Goal: Information Seeking & Learning: Learn about a topic

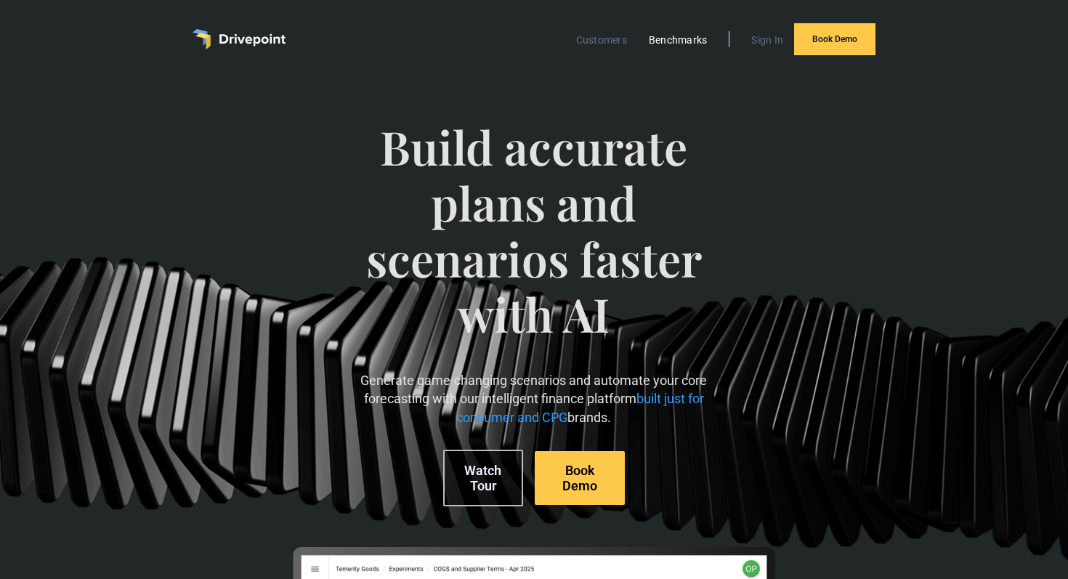
scroll to position [1, 0]
click at [250, 36] on img "home" at bounding box center [239, 38] width 93 height 20
click at [815, 47] on link "Book Demo" at bounding box center [834, 39] width 81 height 32
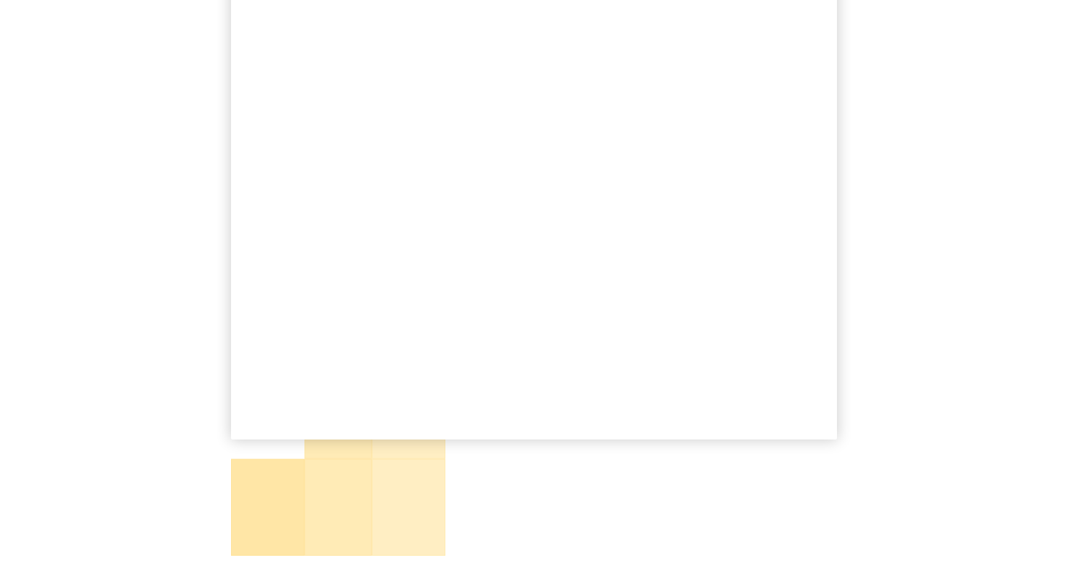
scroll to position [706, 0]
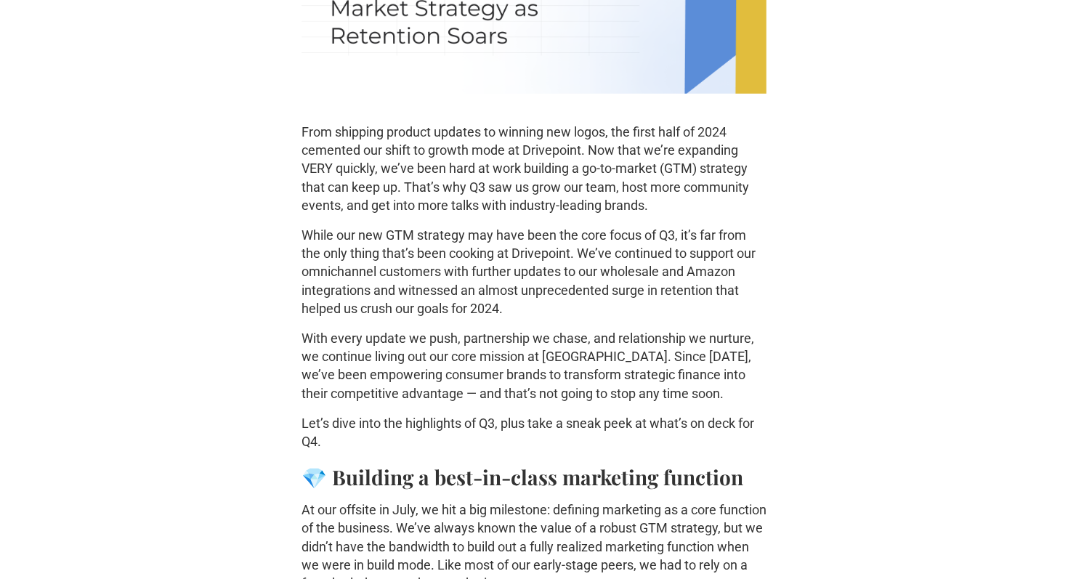
scroll to position [786, 0]
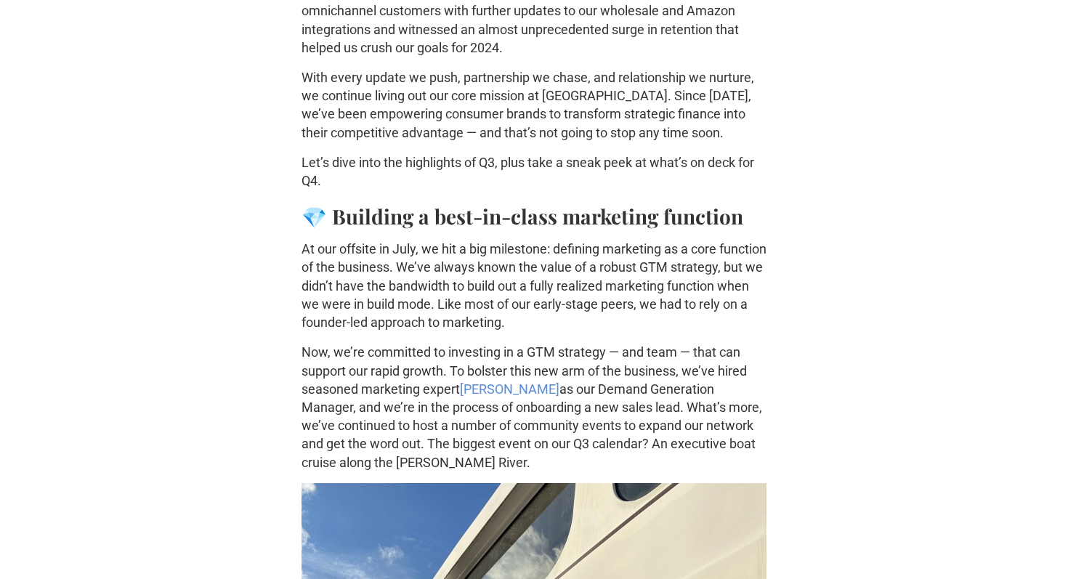
click at [496, 384] on link "Gabe Dickens" at bounding box center [510, 389] width 100 height 15
click at [448, 326] on p "At our offsite in July, we hit a big milestone: defining marketing as a core fu…" at bounding box center [534, 286] width 465 height 92
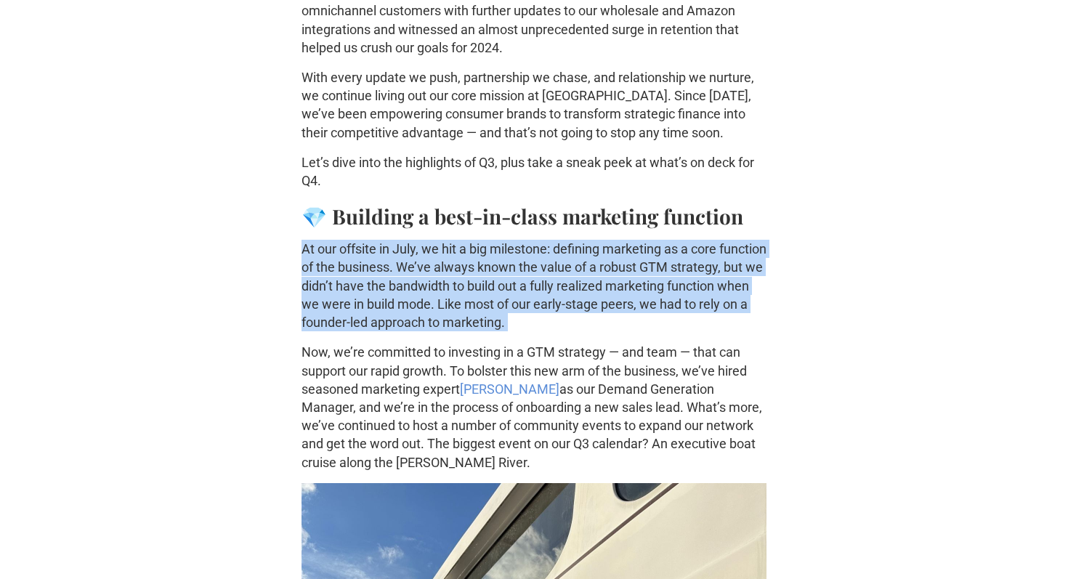
click at [448, 326] on p "At our offsite in July, we hit a big milestone: defining marketing as a core fu…" at bounding box center [534, 286] width 465 height 92
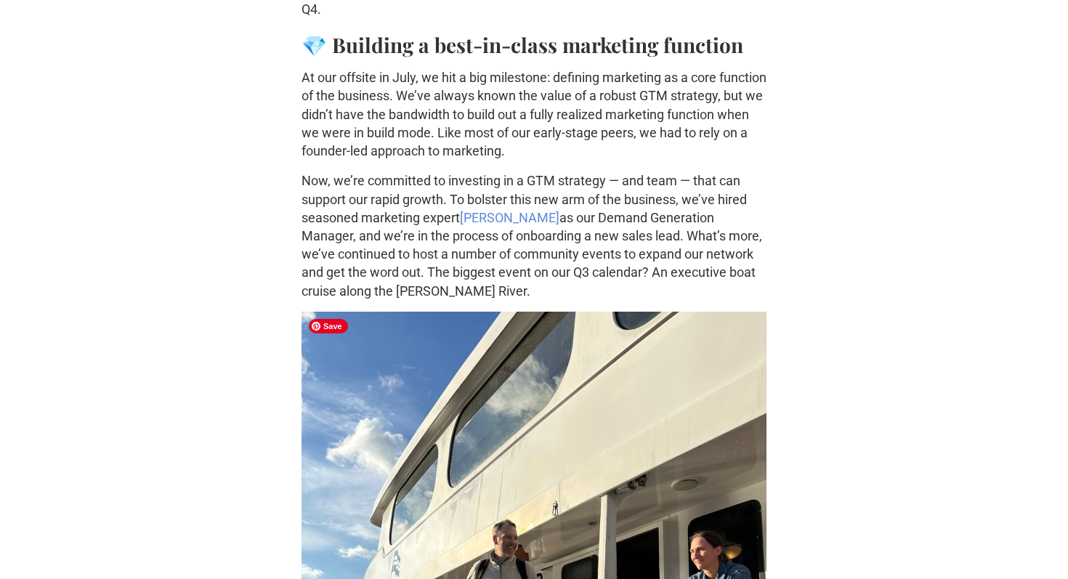
click at [409, 238] on p "Now, we’re committed to investing in a GTM strategy — and team — that can suppo…" at bounding box center [534, 236] width 465 height 128
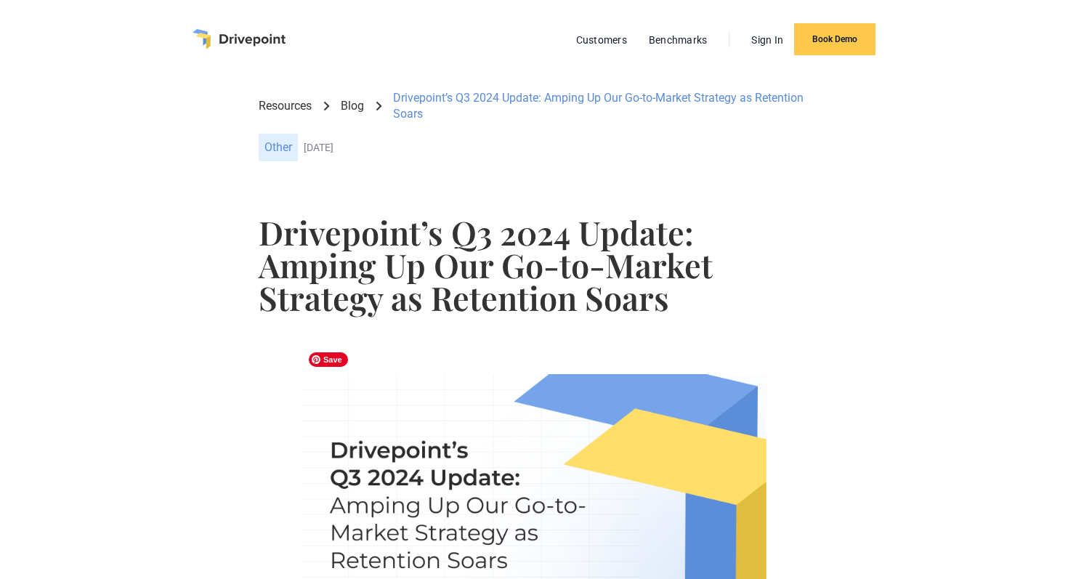
scroll to position [2, 0]
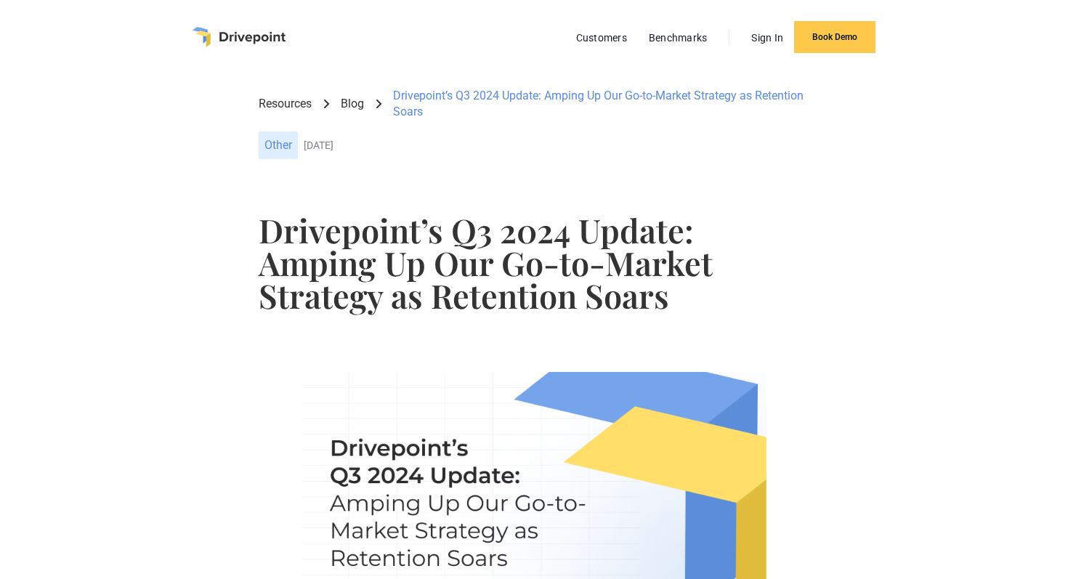
click at [257, 41] on img "home" at bounding box center [239, 37] width 93 height 20
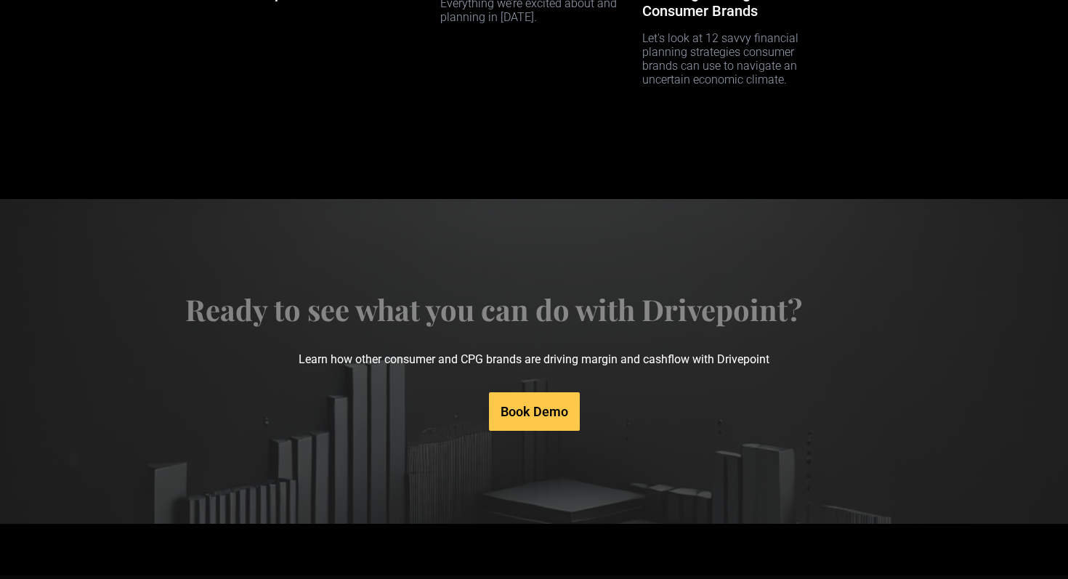
scroll to position [7420, 0]
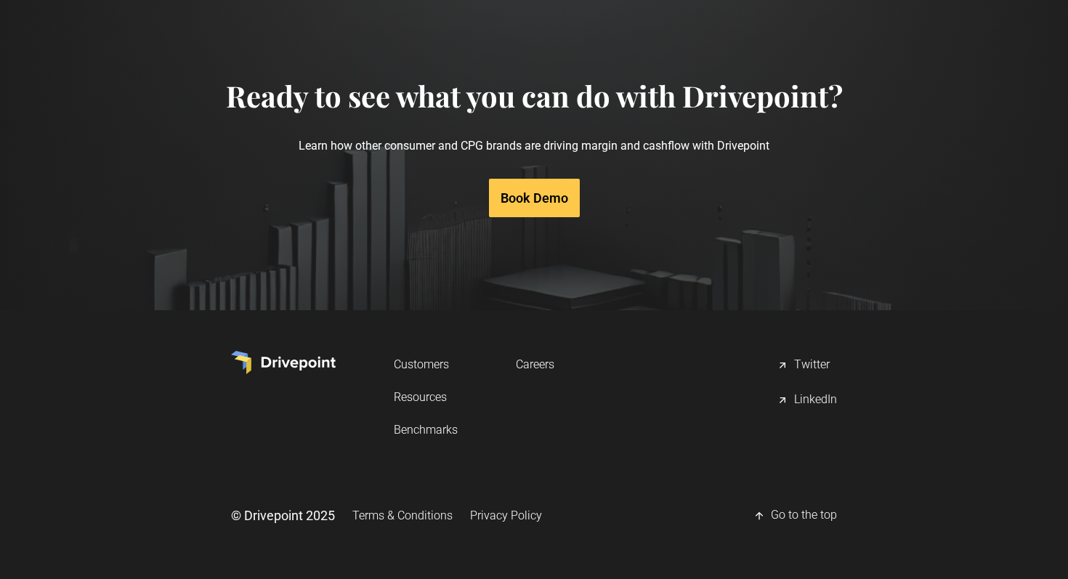
click at [426, 364] on link "Customers" at bounding box center [426, 364] width 64 height 27
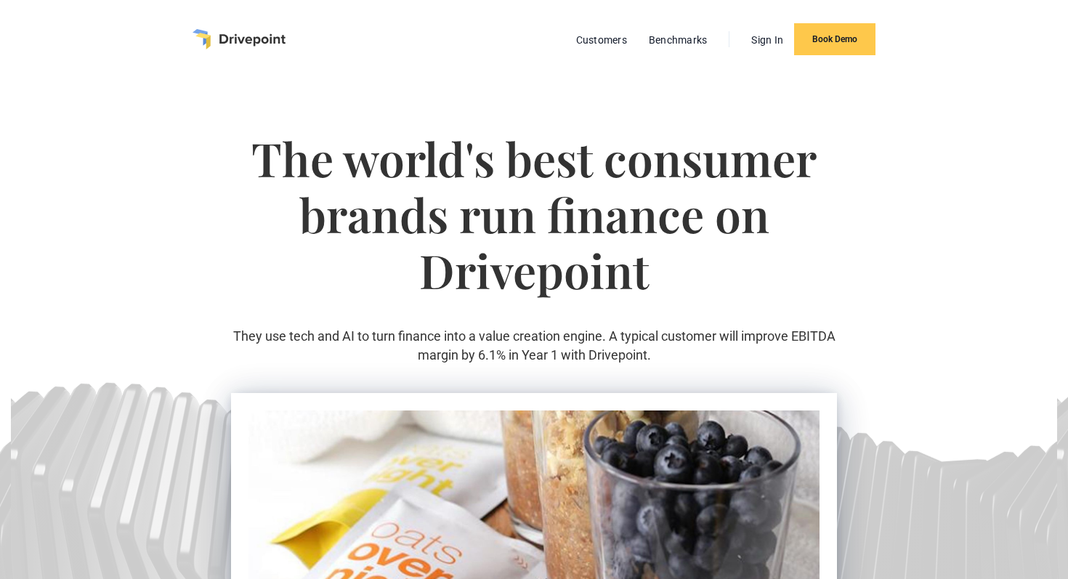
click at [454, 219] on h1 "The world's best consumer brands run finance on Drivepoint" at bounding box center [534, 229] width 606 height 196
click at [257, 28] on div "Customers Benchmarks Sign In Book Demo" at bounding box center [534, 39] width 683 height 32
click at [257, 45] on img "home" at bounding box center [239, 39] width 93 height 20
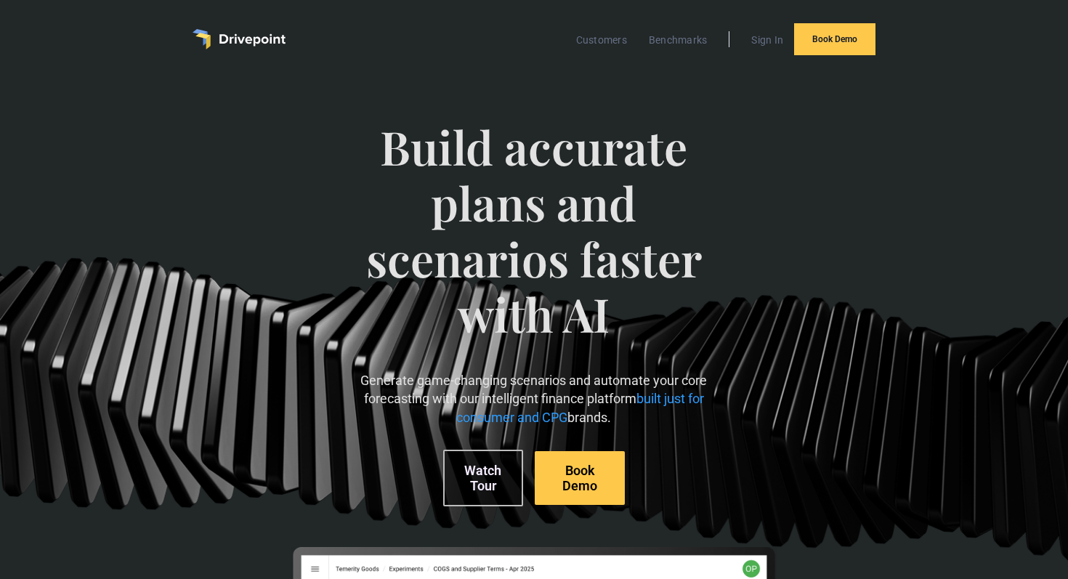
click at [559, 283] on span "Build accurate plans and scenarios faster with AI" at bounding box center [533, 245] width 363 height 252
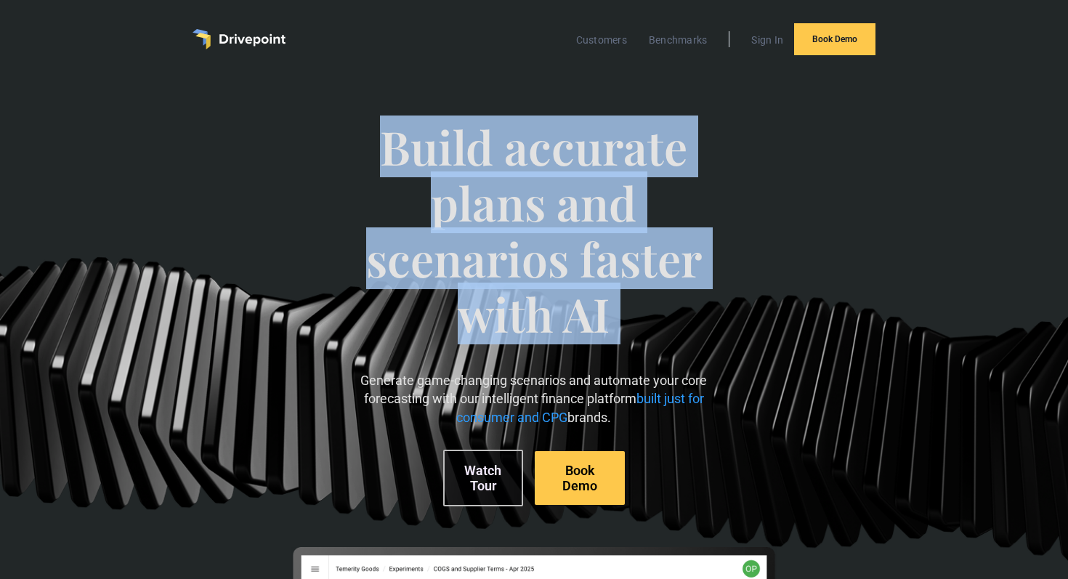
click at [559, 283] on span "Build accurate plans and scenarios faster with AI" at bounding box center [533, 245] width 363 height 252
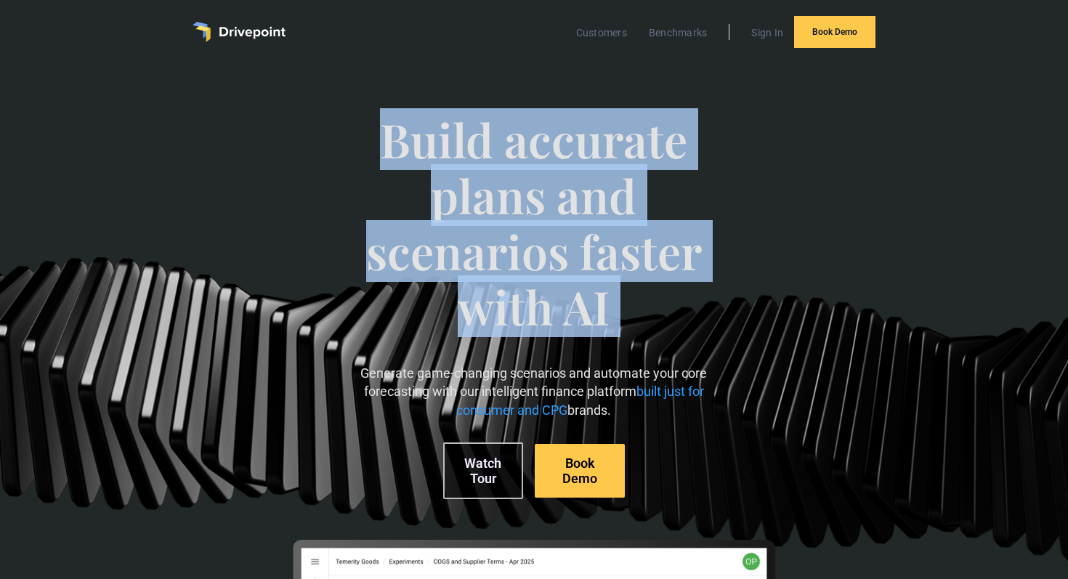
click at [475, 467] on link "Watch Tour" at bounding box center [483, 471] width 80 height 57
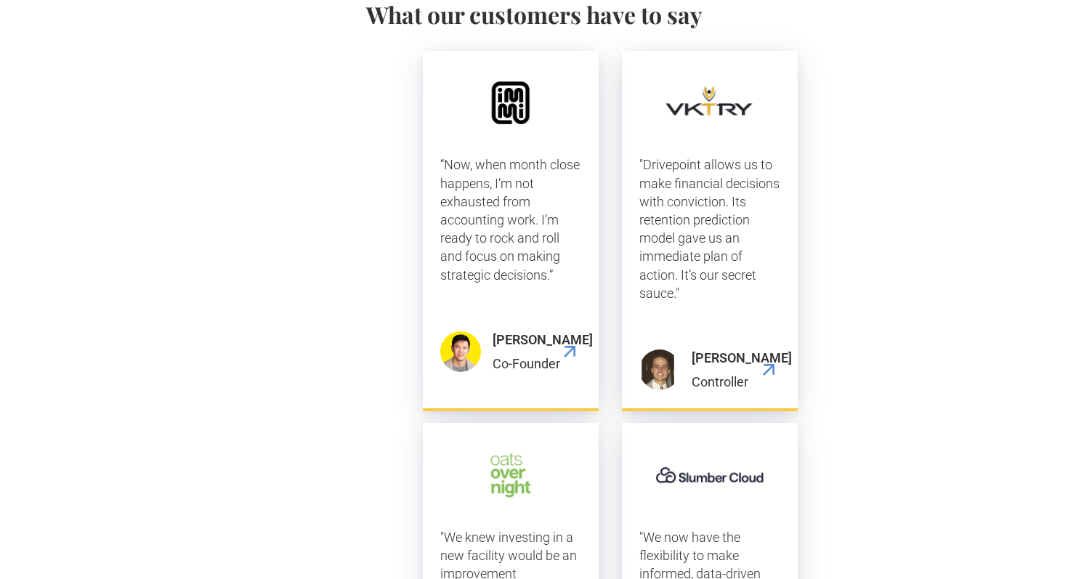
scroll to position [2563, 0]
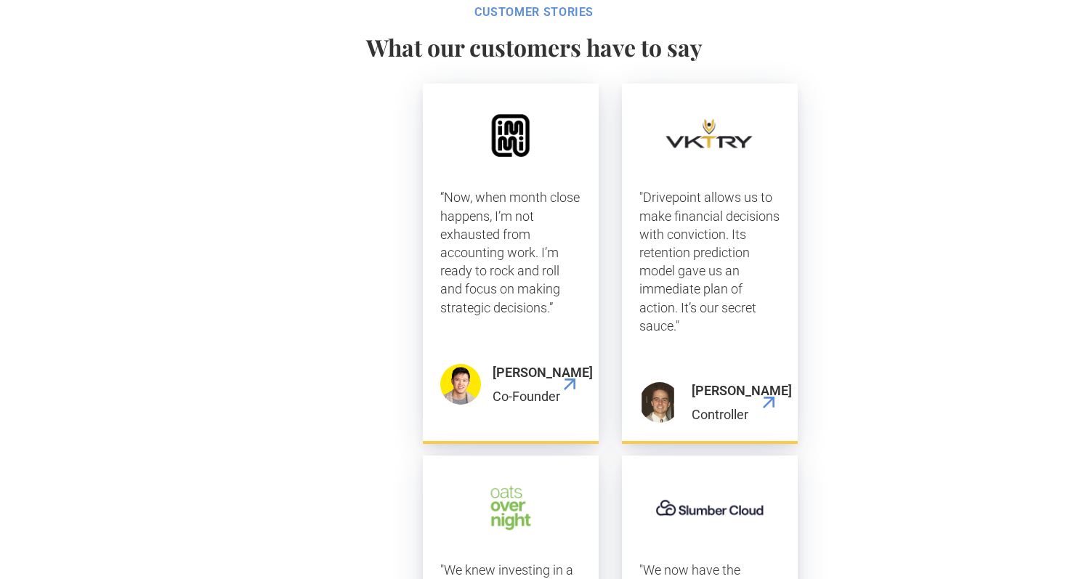
click at [449, 196] on p "“Now, when month close happens, I’m not exhausted from accounting work. I’m rea…" at bounding box center [510, 252] width 141 height 128
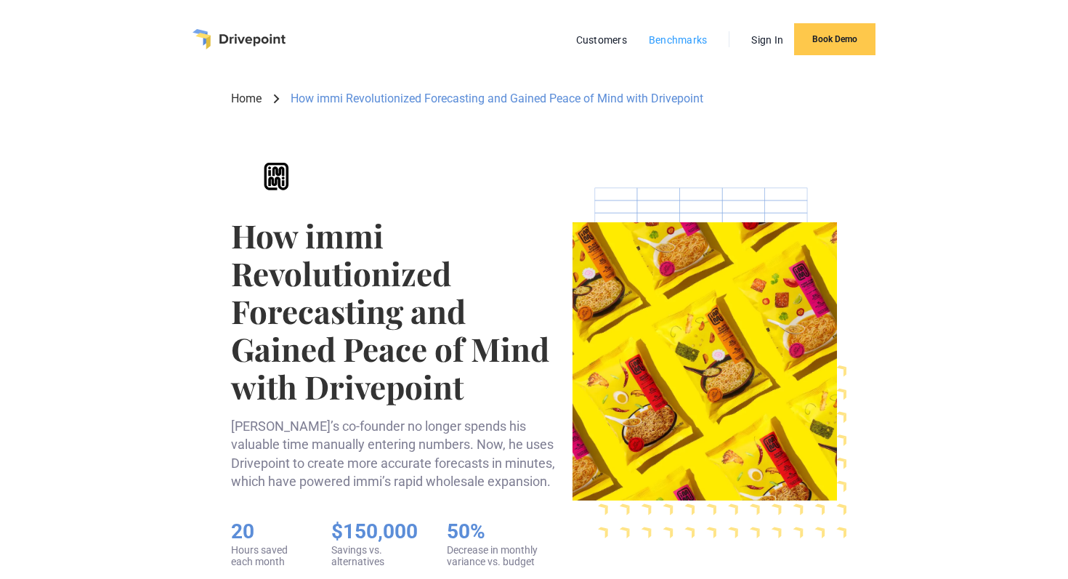
click at [673, 45] on link "Benchmarks" at bounding box center [678, 40] width 73 height 19
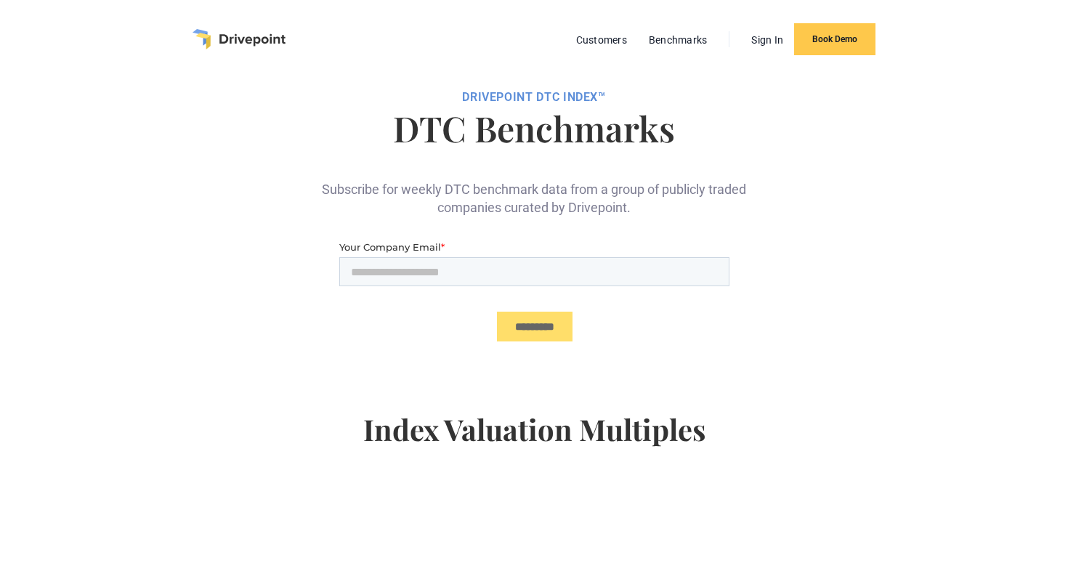
click at [526, 119] on h1 "DTC Benchmarks" at bounding box center [534, 127] width 606 height 35
click at [377, 270] on input "Your Company Email *" at bounding box center [534, 271] width 390 height 29
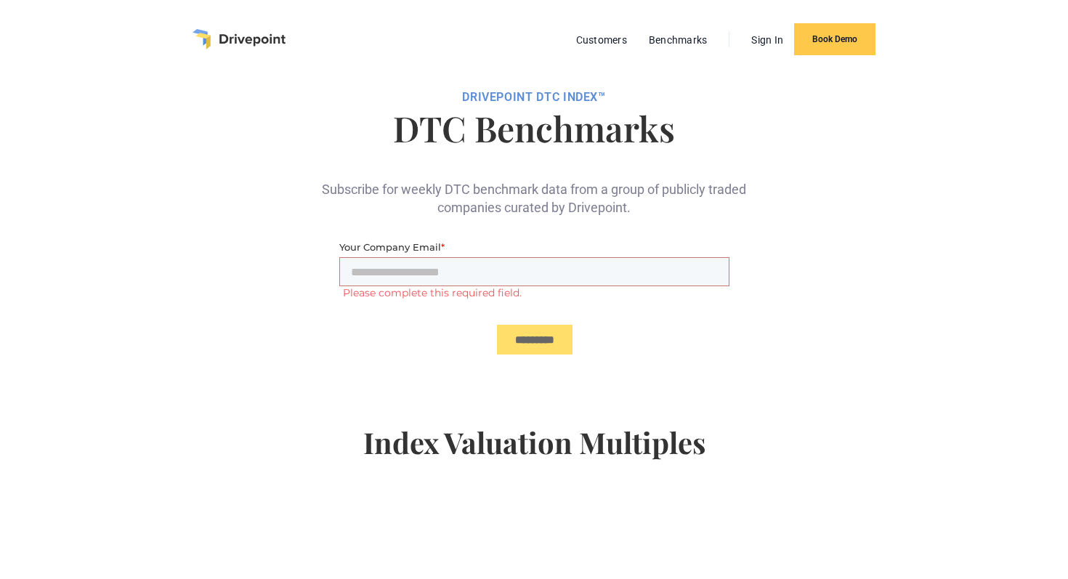
click at [222, 238] on div "DRIVEPOiNT DTC Index™ DTC Benchmarks Subscribe for weekly DTC benchmark data fr…" at bounding box center [534, 580] width 1068 height 1004
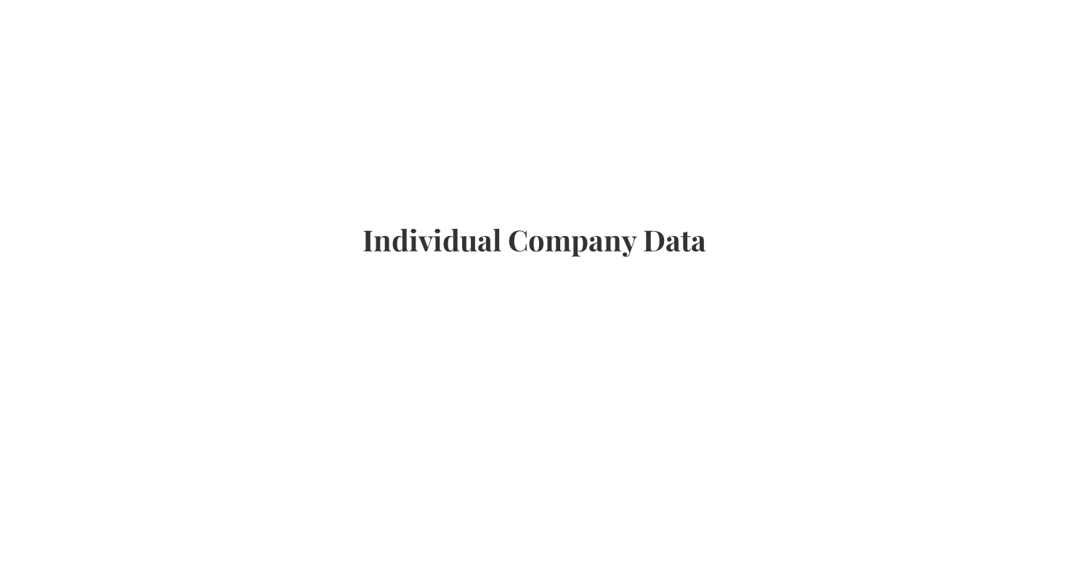
scroll to position [2310, 0]
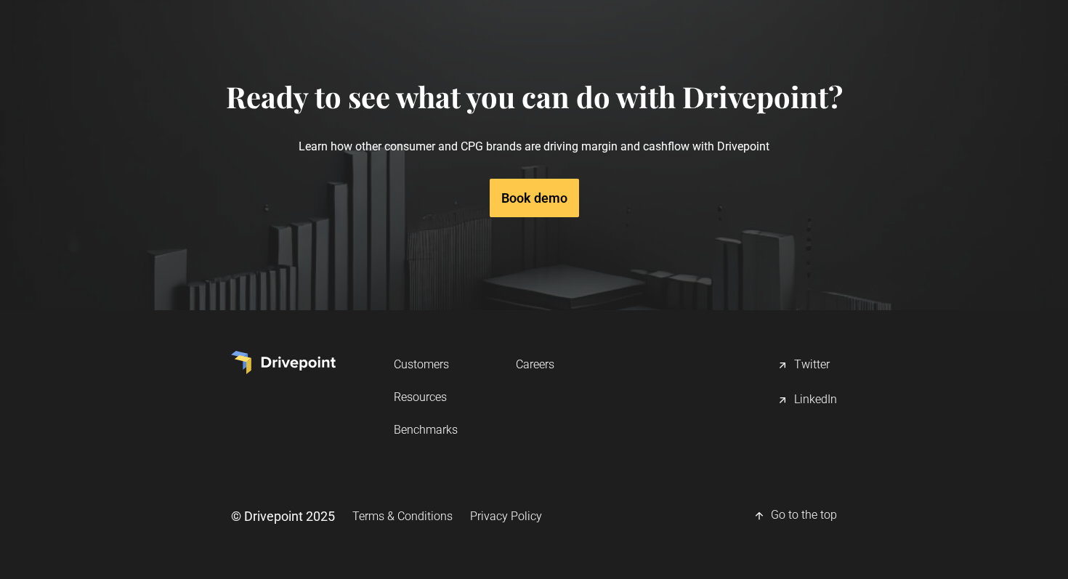
click at [403, 400] on link "Resources" at bounding box center [426, 397] width 64 height 27
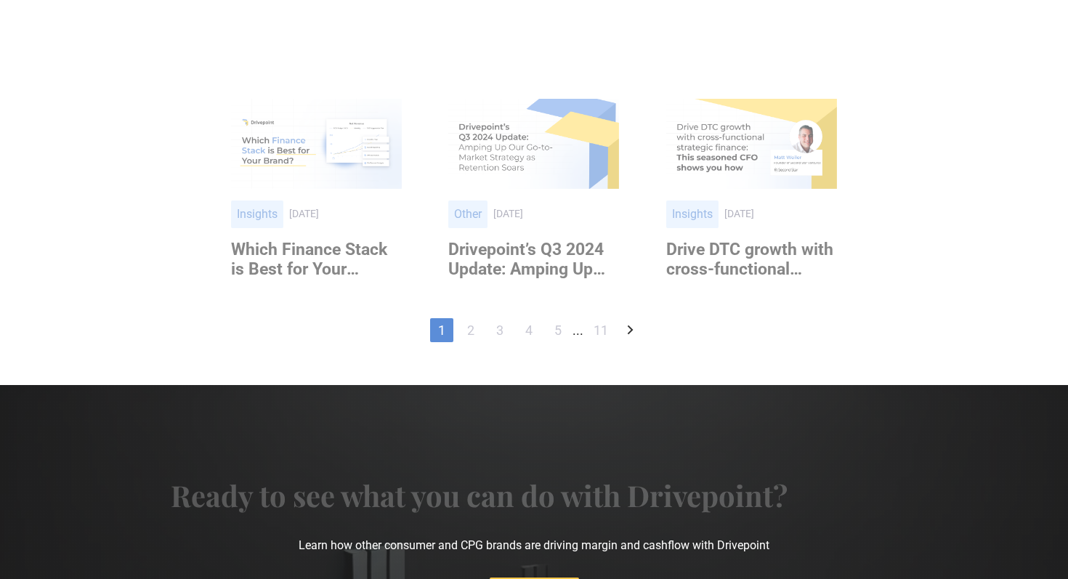
scroll to position [904, 0]
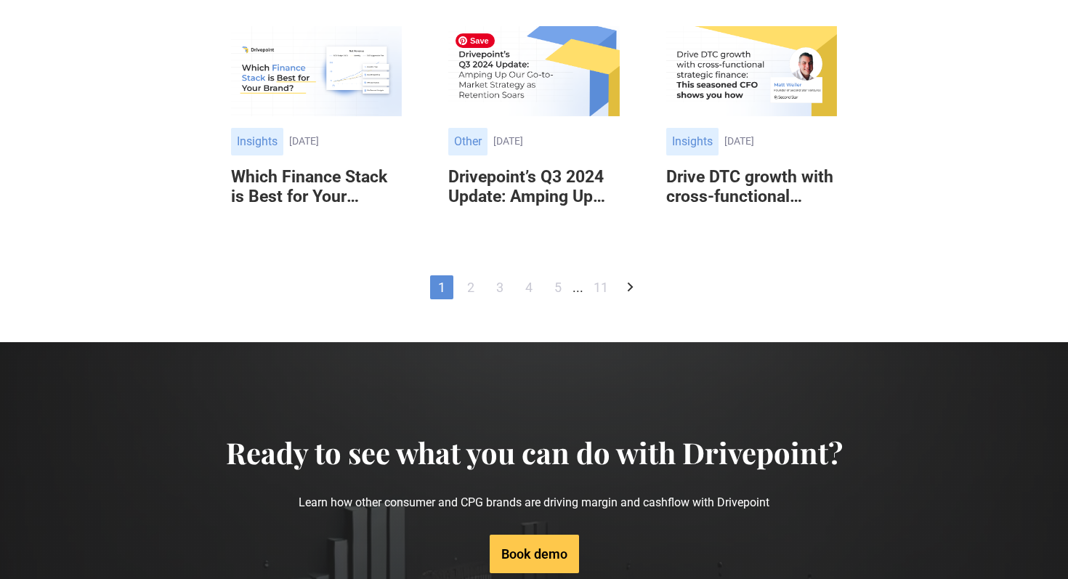
click at [527, 94] on img at bounding box center [533, 71] width 171 height 90
click at [338, 76] on img at bounding box center [316, 71] width 171 height 90
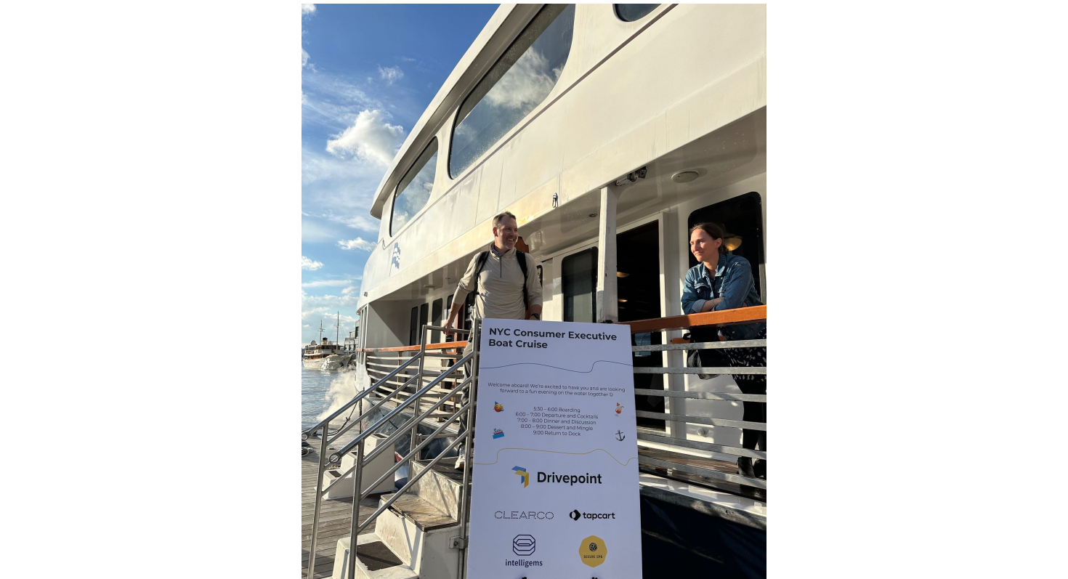
scroll to position [1273, 0]
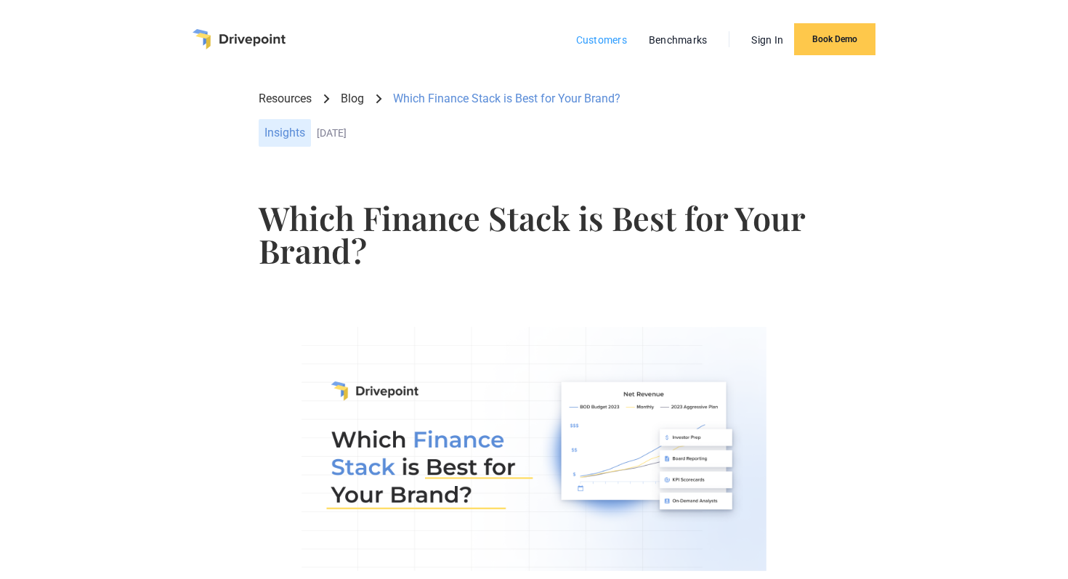
click at [602, 39] on link "Customers" at bounding box center [601, 40] width 65 height 19
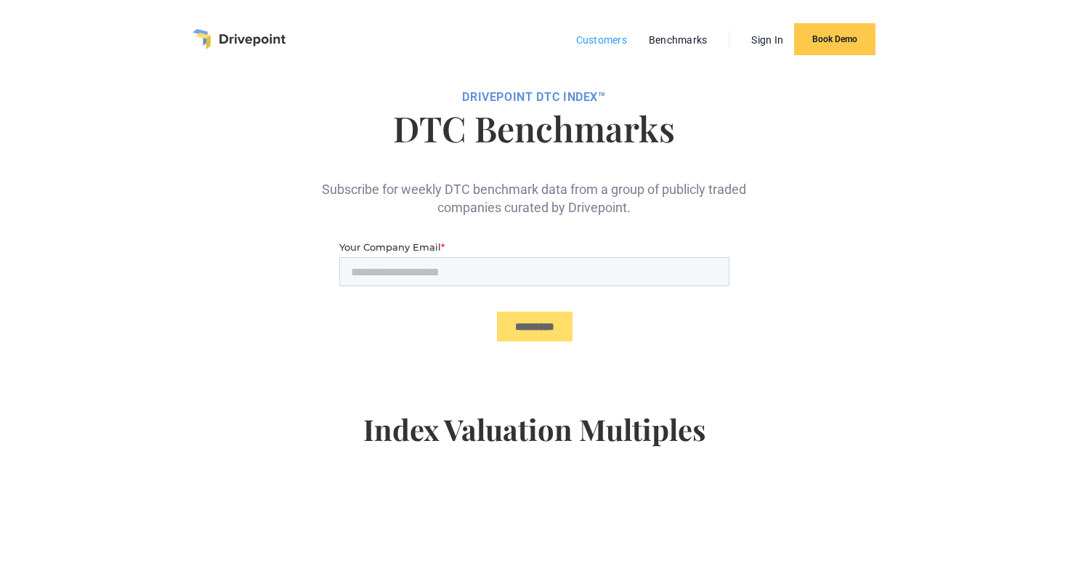
click at [594, 41] on link "Customers" at bounding box center [601, 40] width 65 height 19
